Goal: Transaction & Acquisition: Purchase product/service

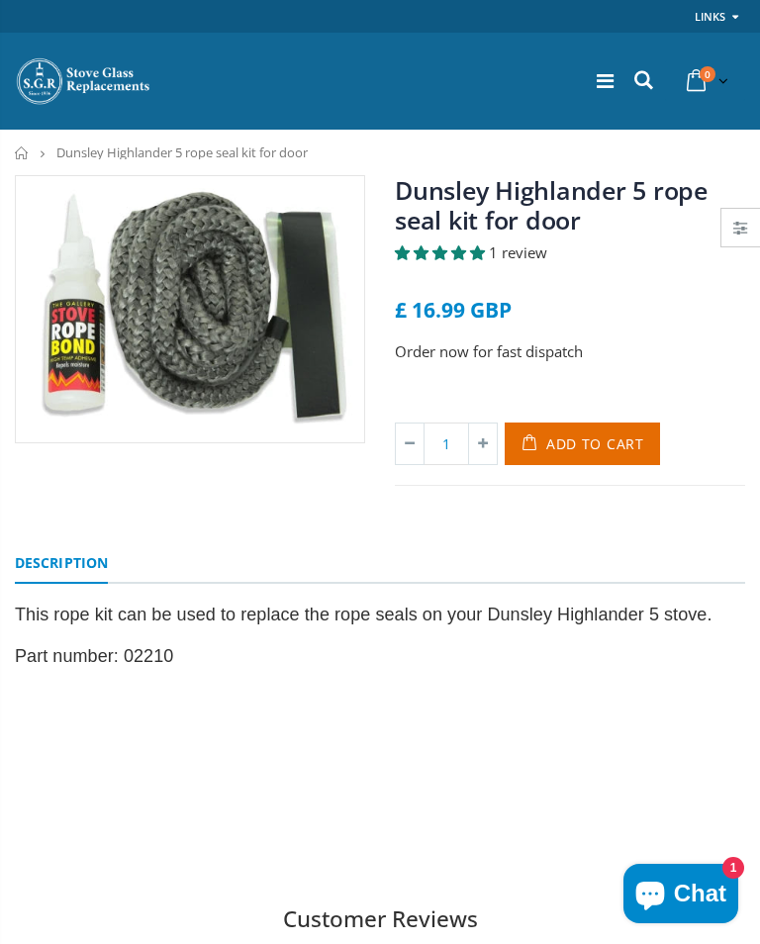
click at [585, 444] on span "Add to Cart" at bounding box center [595, 444] width 98 height 19
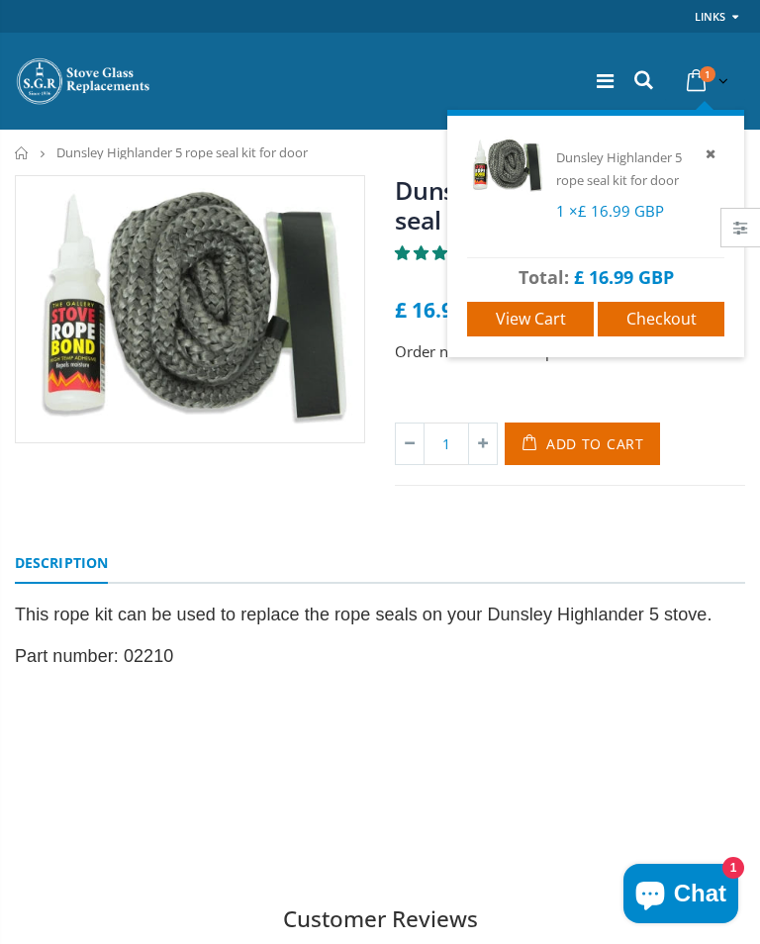
click at [533, 316] on span "View cart" at bounding box center [531, 319] width 70 height 22
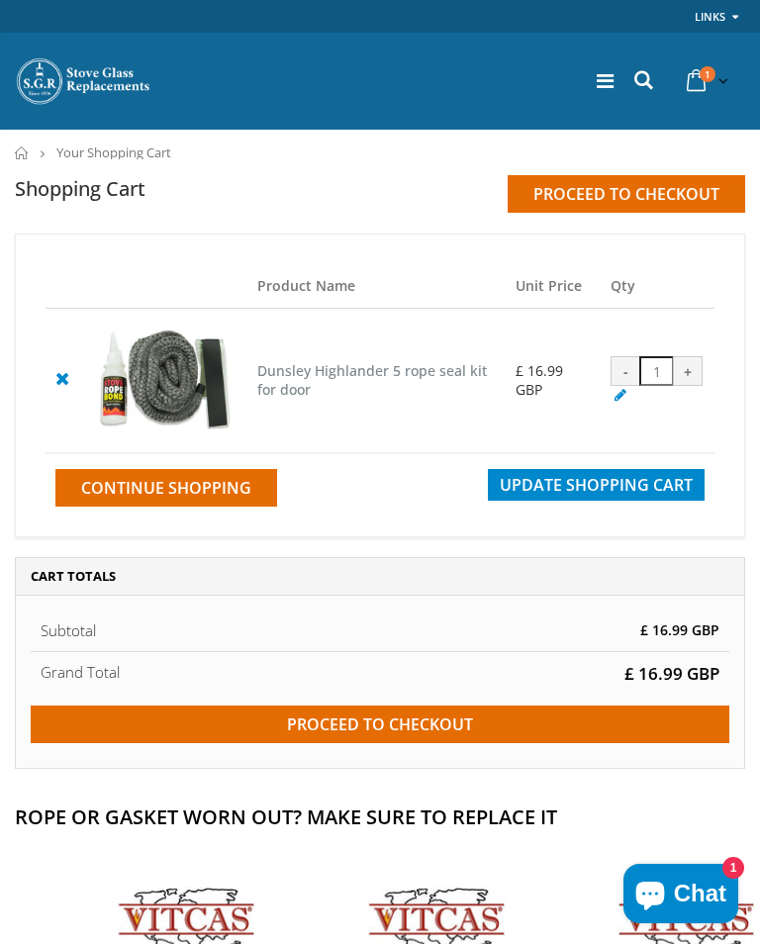
click at [405, 733] on input "Proceed to checkout" at bounding box center [380, 725] width 699 height 38
click at [367, 741] on input "Proceed to checkout" at bounding box center [380, 725] width 699 height 38
click at [630, 403] on icon at bounding box center [621, 394] width 20 height 19
click at [630, 373] on div "-" at bounding box center [626, 371] width 30 height 30
click at [633, 375] on div "-" at bounding box center [626, 371] width 30 height 30
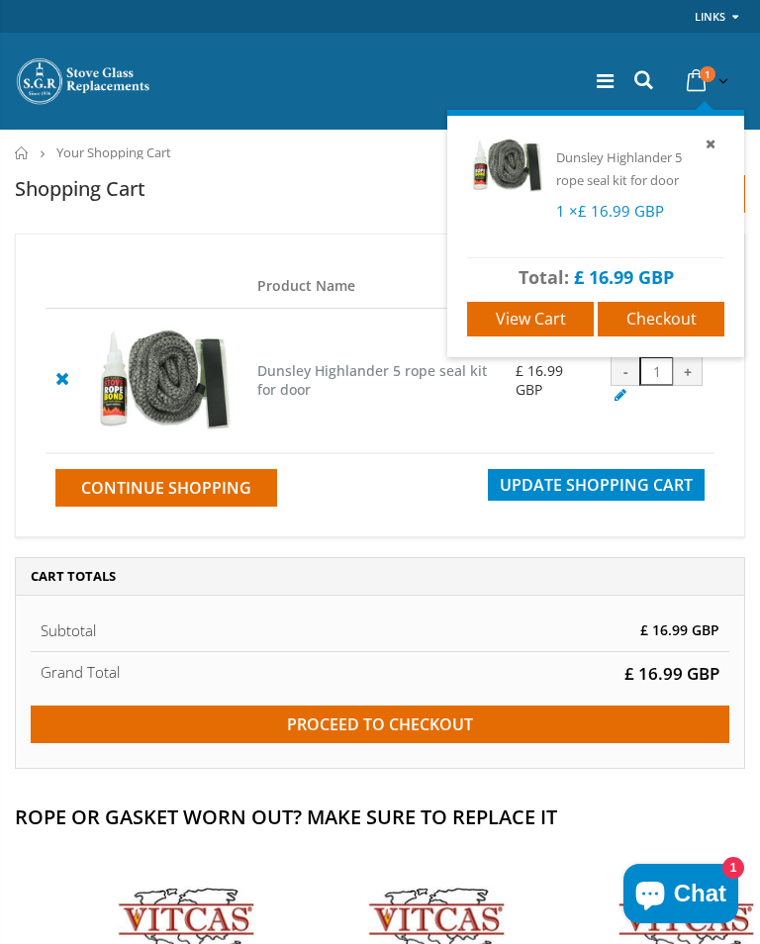
click at [711, 145] on icon at bounding box center [711, 144] width 18 height 18
